Goal: Task Accomplishment & Management: Use online tool/utility

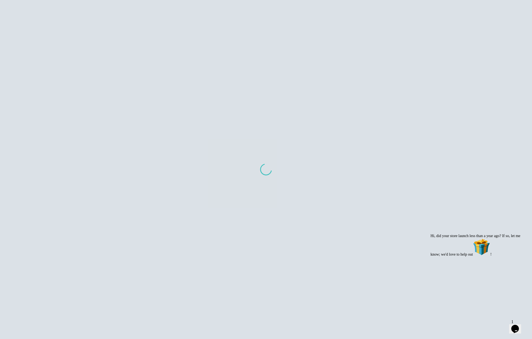
click at [430, 234] on icon "Chat attention grabber" at bounding box center [430, 234] width 0 height 0
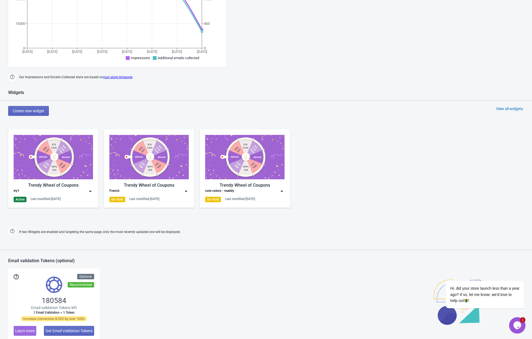
scroll to position [146, 0]
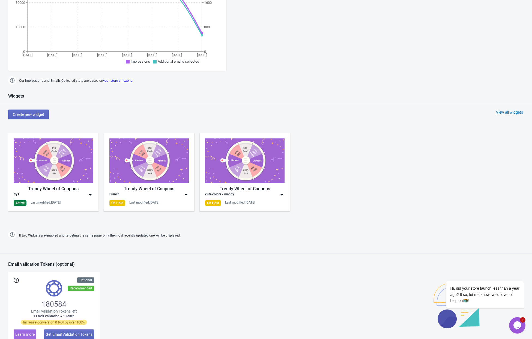
click at [64, 197] on div "try1" at bounding box center [53, 194] width 79 height 5
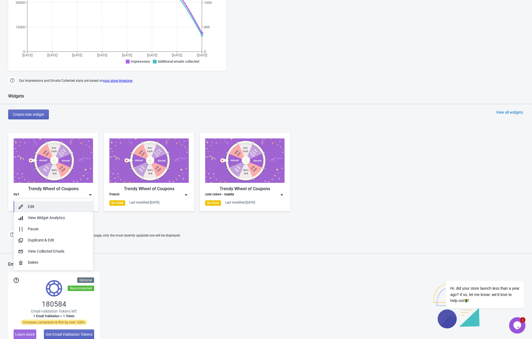
click at [50, 209] on div "Edit" at bounding box center [58, 207] width 61 height 6
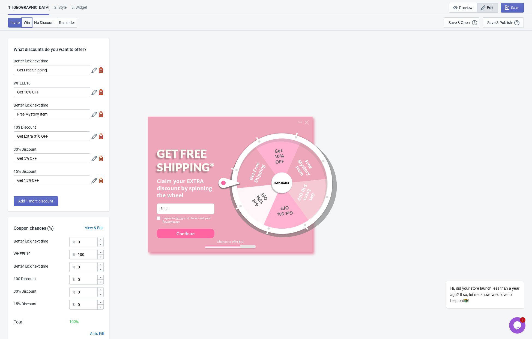
click at [30, 25] on span "Win" at bounding box center [27, 22] width 6 height 4
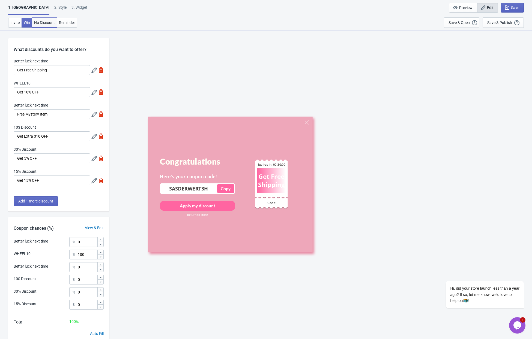
click at [43, 23] on span "No Discount" at bounding box center [44, 22] width 21 height 4
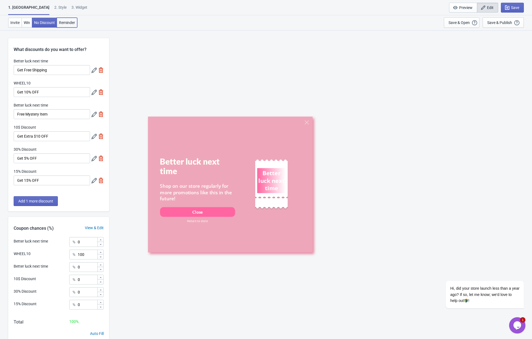
click at [62, 23] on span "Reminder" at bounding box center [67, 22] width 16 height 4
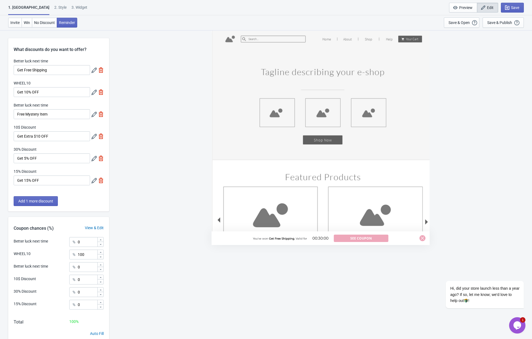
click at [28, 8] on div "1. Coupon 2 . Style 3. Widget" at bounding box center [48, 10] width 81 height 10
click at [71, 9] on div "3. Widget" at bounding box center [79, 10] width 16 height 10
select select "specificURL"
select select "once"
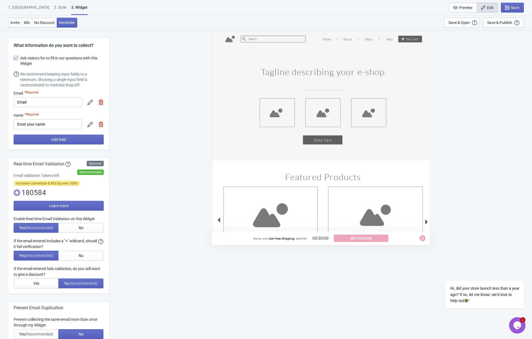
click at [54, 8] on div "2 . Style" at bounding box center [60, 10] width 12 height 10
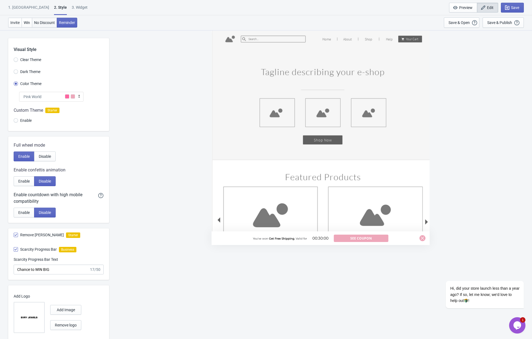
click at [42, 26] on button "No Discount" at bounding box center [44, 23] width 25 height 10
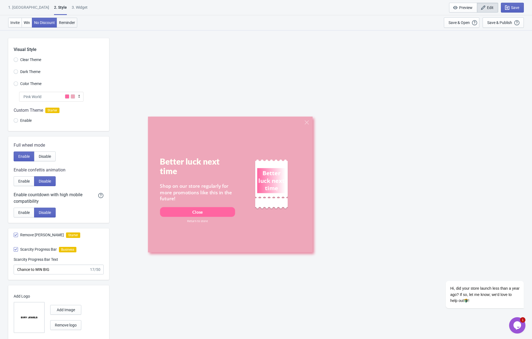
click at [61, 23] on span "Reminder" at bounding box center [67, 22] width 16 height 4
radio input "true"
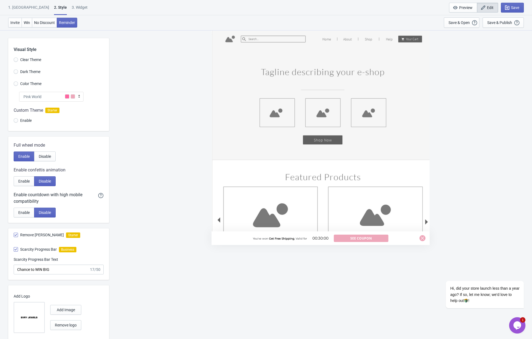
click at [72, 5] on div "3. Widget" at bounding box center [80, 10] width 16 height 10
select select "specificURL"
select select "once"
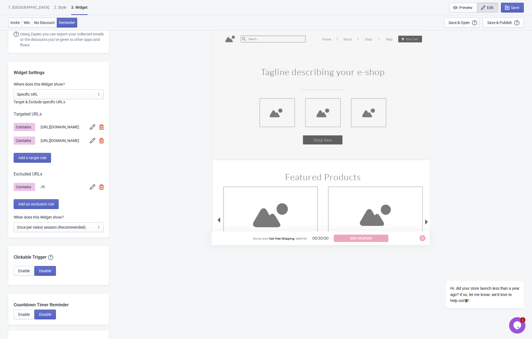
scroll to position [434, 0]
